Goal: Task Accomplishment & Management: Manage account settings

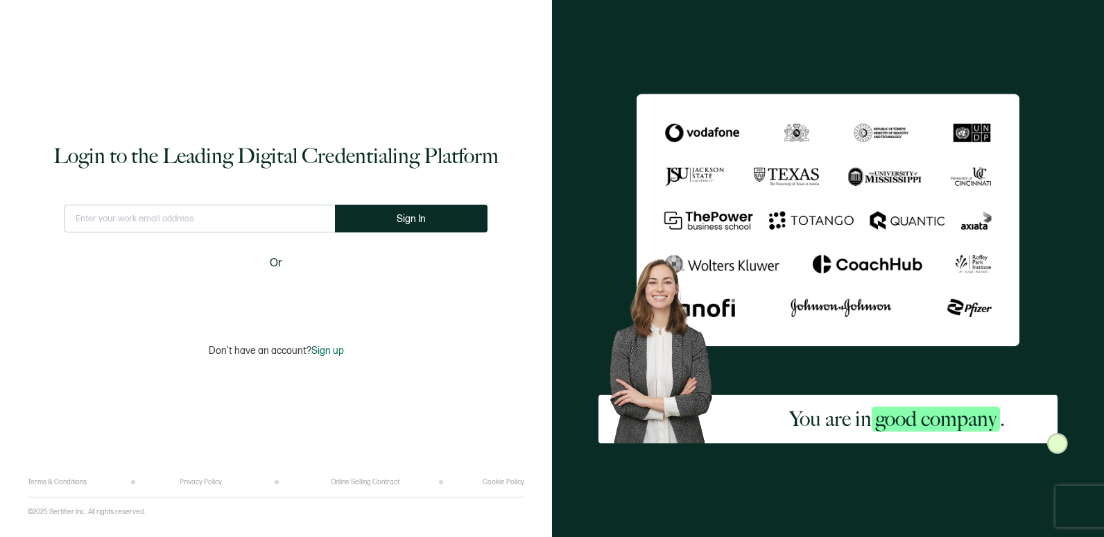
click at [222, 214] on input "text" at bounding box center [199, 218] width 270 height 28
type input "[PERSON_NAME][EMAIL_ADDRESS][PERSON_NAME][DOMAIN_NAME]"
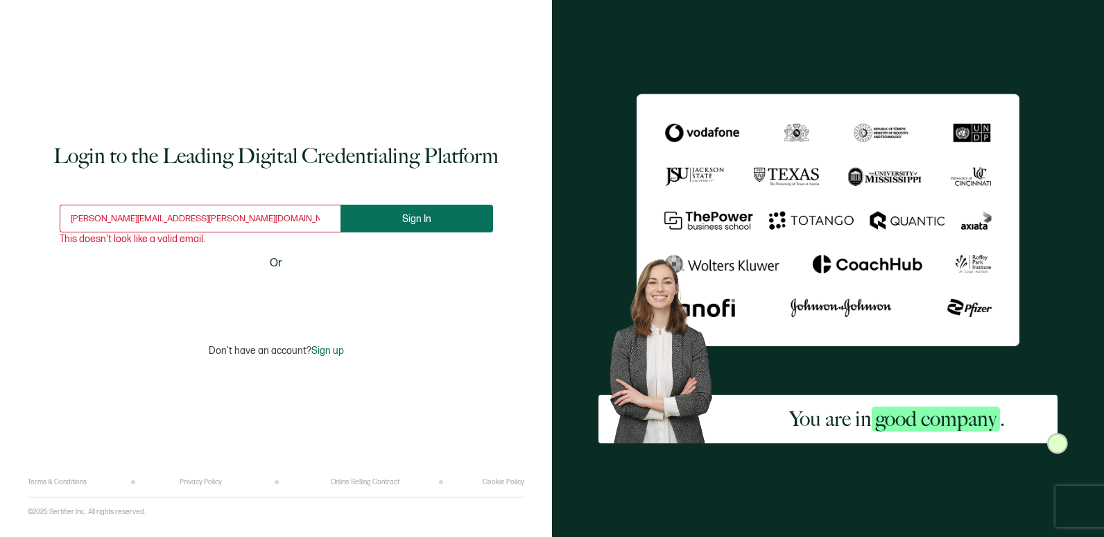
click at [409, 223] on span "Sign In" at bounding box center [416, 218] width 29 height 10
click at [270, 226] on input "[PERSON_NAME][EMAIL_ADDRESS][PERSON_NAME][DOMAIN_NAME]" at bounding box center [200, 218] width 281 height 28
drag, startPoint x: 270, startPoint y: 225, endPoint x: 41, endPoint y: 207, distance: 230.1
click at [41, 207] on div "Login to the Leading Digital Credentialing Platform [EMAIL_ADDRESS][PERSON_NAME…" at bounding box center [276, 249] width 496 height 457
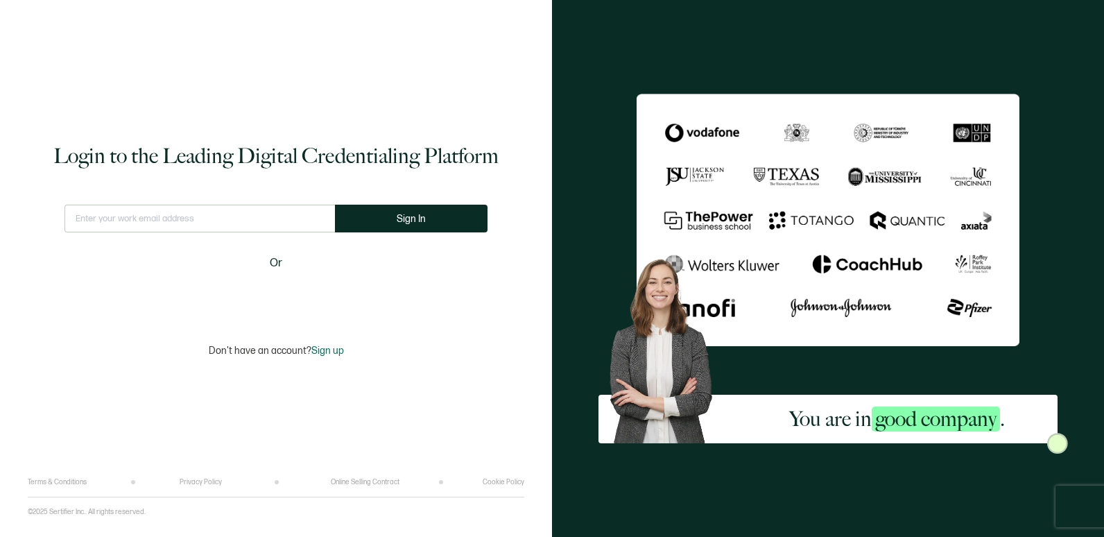
click at [438, 330] on div "Login to the Leading Digital Credentialing Platform This doesn't look like a va…" at bounding box center [276, 249] width 496 height 457
click at [225, 222] on input "text" at bounding box center [200, 218] width 281 height 28
type input "[PERSON_NAME][EMAIL_ADDRESS][PERSON_NAME][DOMAIN_NAME]"
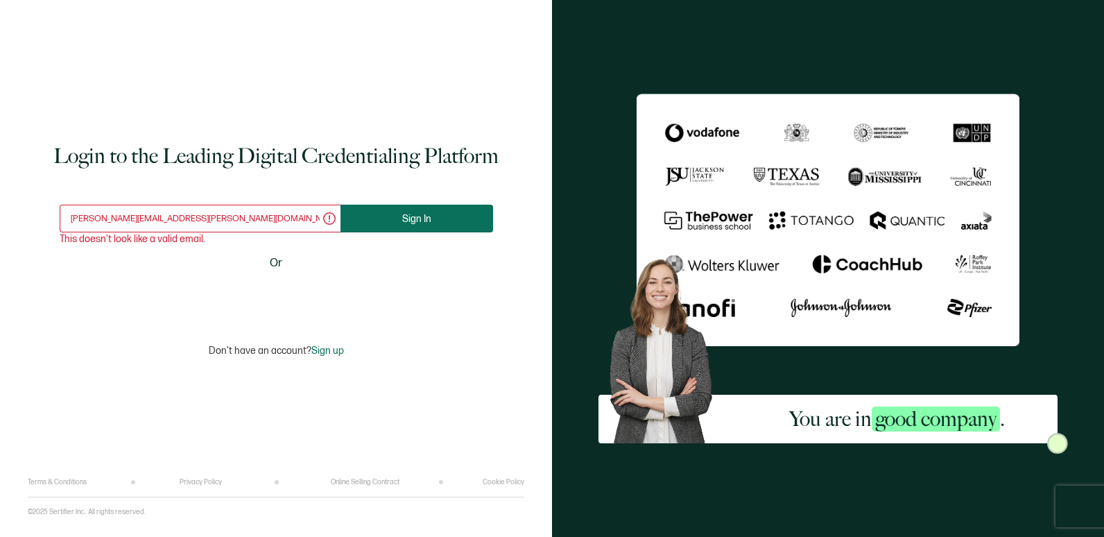
click at [458, 218] on button "Sign In" at bounding box center [416, 218] width 152 height 28
click at [317, 91] on div "Login to the Leading Digital Credentialing Platform [EMAIL_ADDRESS][PERSON_NAME…" at bounding box center [276, 249] width 496 height 457
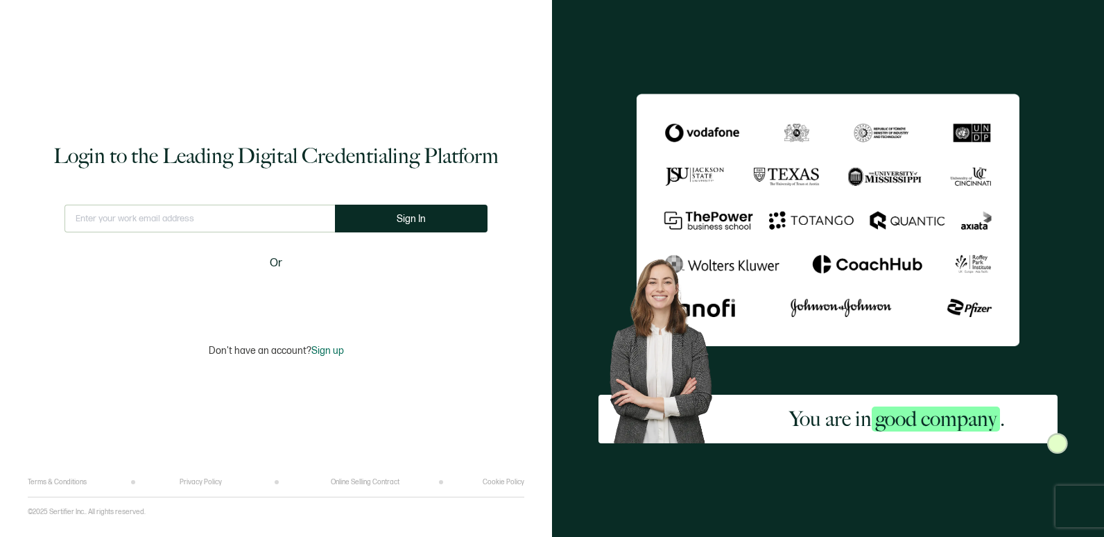
click at [282, 207] on input "text" at bounding box center [199, 218] width 270 height 28
type input "bnelson@carahsoft.com"
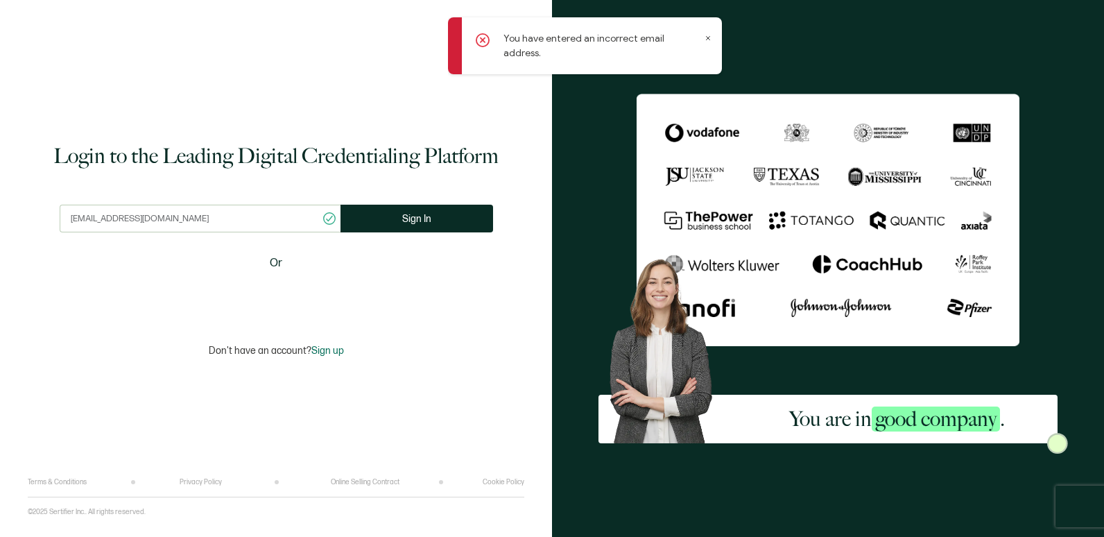
click at [706, 36] on icon at bounding box center [707, 38] width 7 height 7
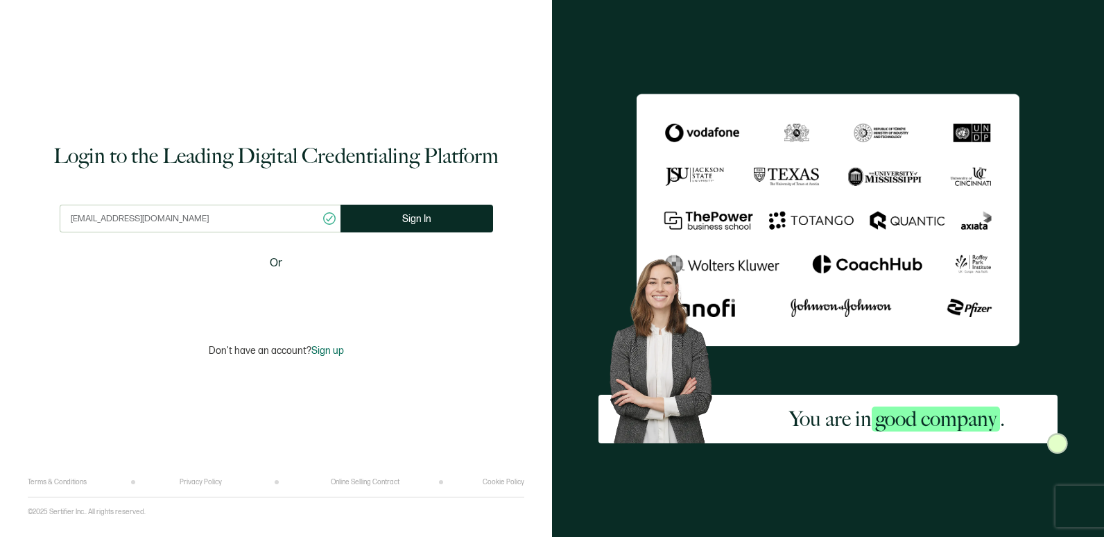
click at [255, 224] on input "bnelson@carahsoft.com" at bounding box center [200, 218] width 281 height 28
click at [254, 223] on input "bnelson@carahsoft.com" at bounding box center [200, 218] width 281 height 28
click at [382, 68] on div "Login to the Leading Digital Credentialing Platform This doesn't look like a va…" at bounding box center [276, 249] width 496 height 457
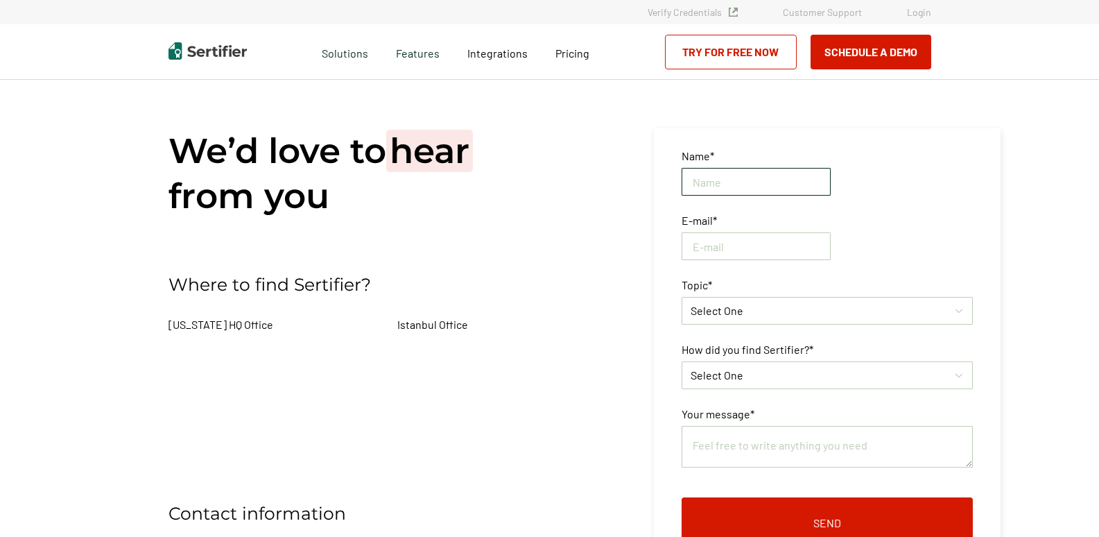
click at [816, 190] on input "text" at bounding box center [755, 182] width 149 height 28
